Goal: Navigation & Orientation: Find specific page/section

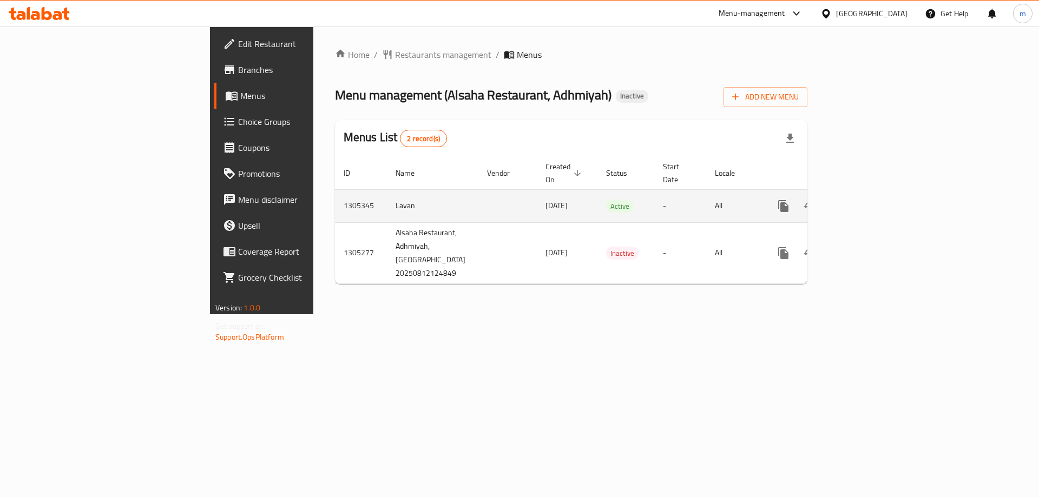
click at [866, 201] on icon "enhanced table" at bounding box center [861, 206] width 10 height 10
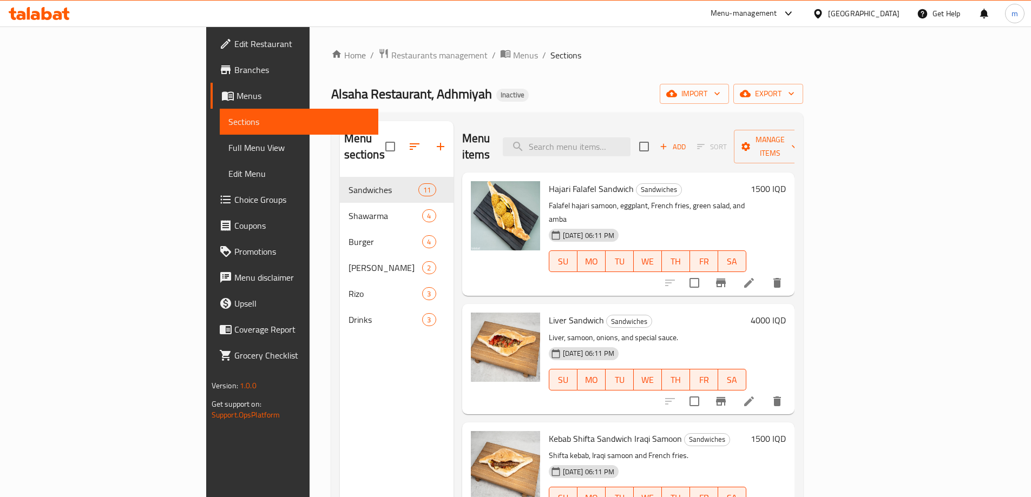
click at [228, 154] on span "Full Menu View" at bounding box center [298, 147] width 141 height 13
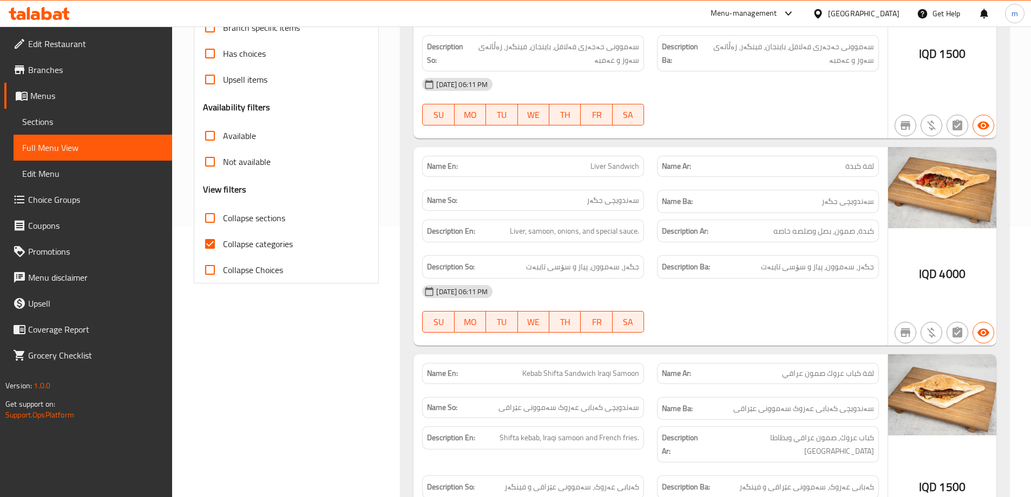
click at [245, 246] on span "Collapse categories" at bounding box center [258, 244] width 70 height 13
click at [223, 246] on input "Collapse categories" at bounding box center [210, 244] width 26 height 26
checkbox input "false"
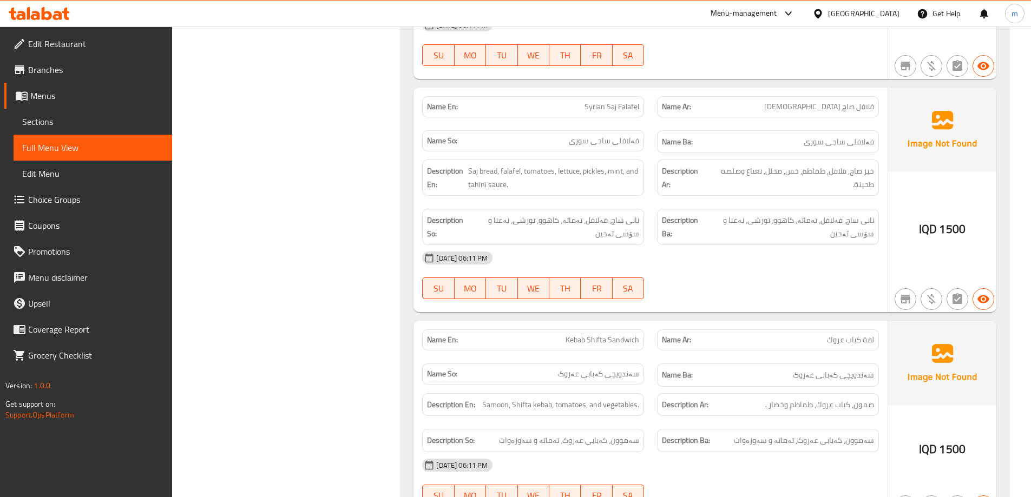
scroll to position [1082, 0]
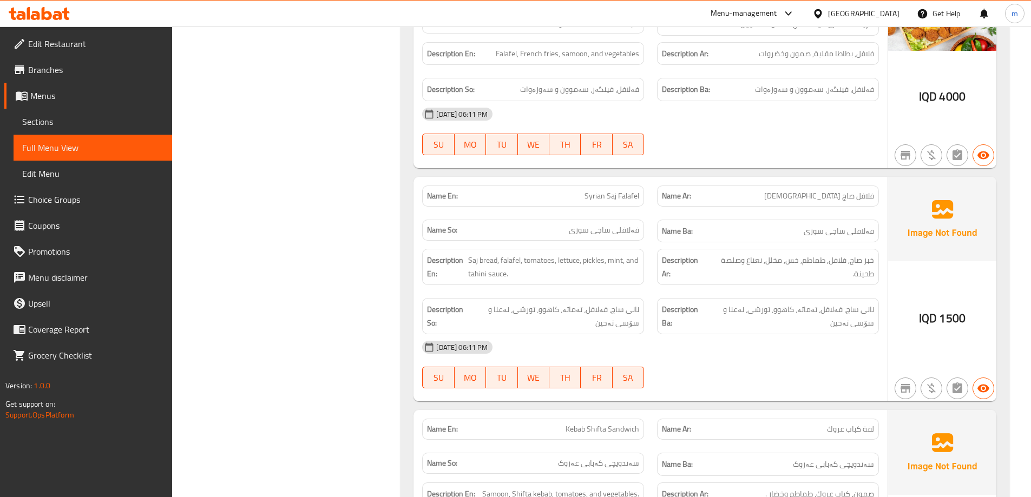
click at [614, 190] on span "Syrian Saj Falafel" at bounding box center [611, 195] width 55 height 11
copy span "Syrian Saj Falafel"
